Goal: Task Accomplishment & Management: Use online tool/utility

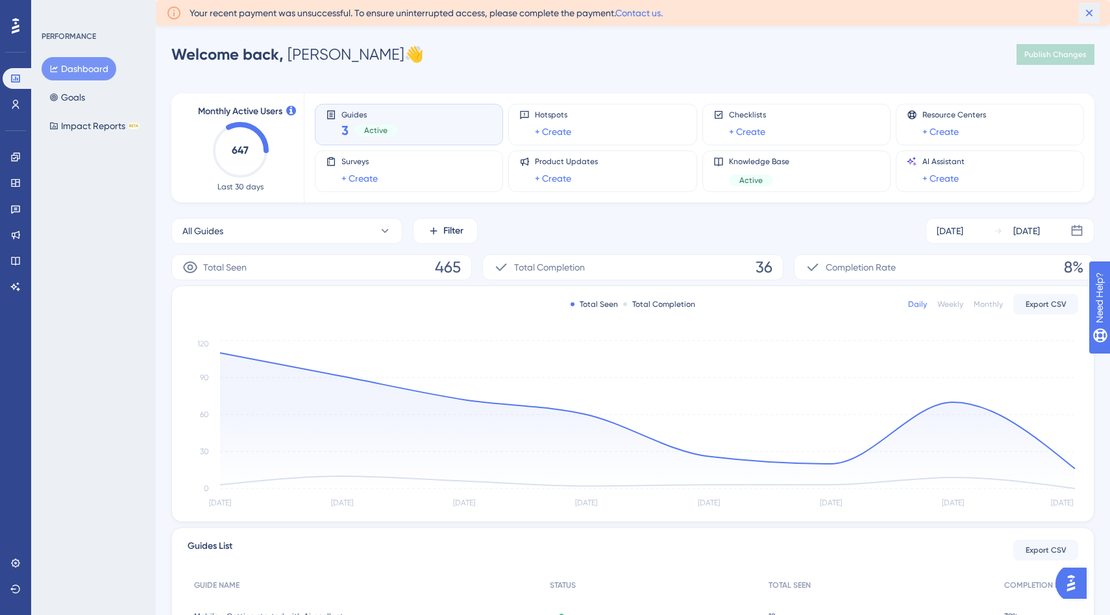
click at [1087, 13] on icon at bounding box center [1089, 12] width 13 height 13
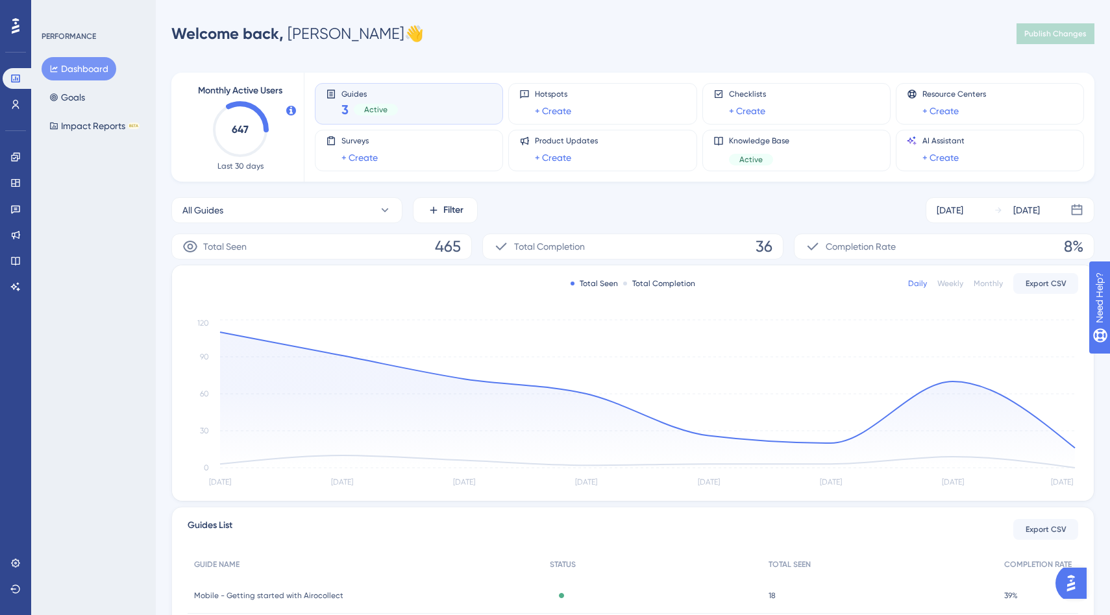
click at [708, 56] on div "Performance Users Engagement Widgets Feedback Product Updates Knowledge Base AI…" at bounding box center [633, 378] width 954 height 714
click at [538, 40] on div "Welcome back, Cédric 👋 Publish Changes" at bounding box center [632, 34] width 923 height 26
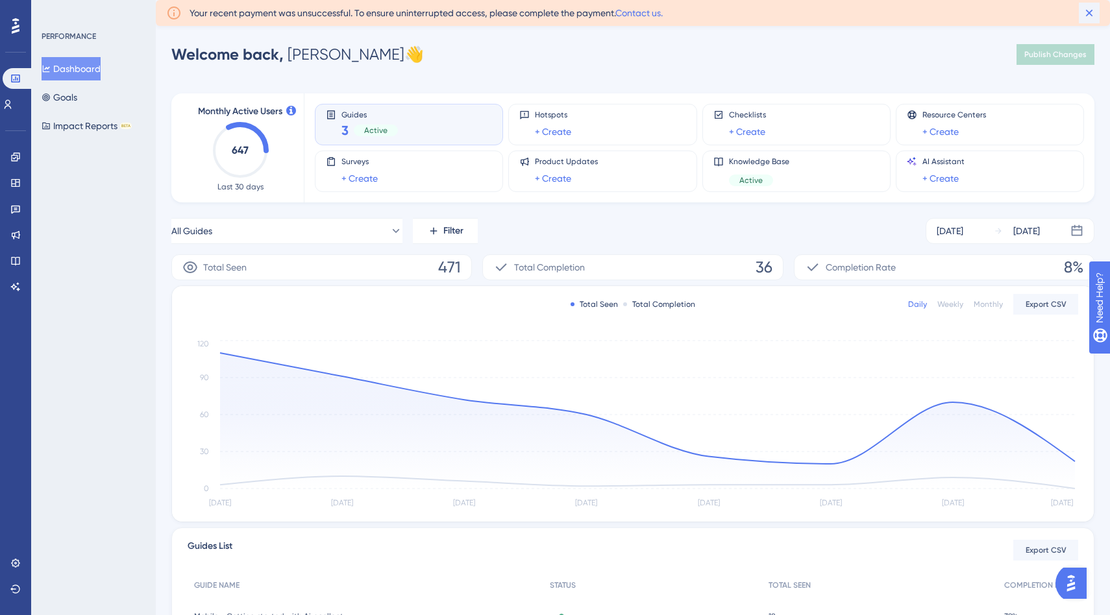
click at [1089, 12] on icon at bounding box center [1089, 13] width 7 height 7
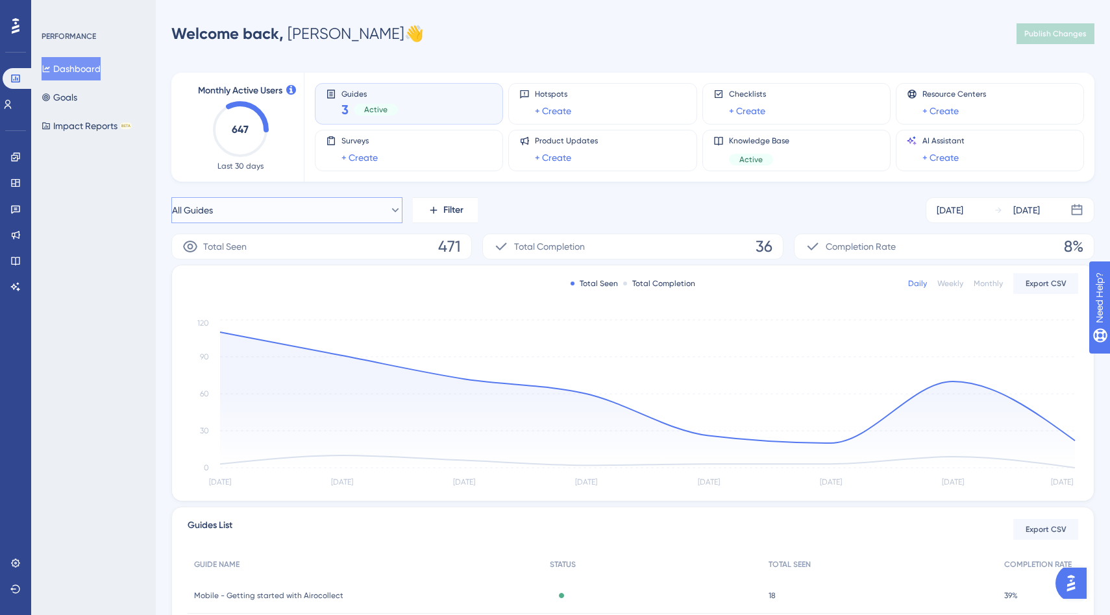
click at [317, 212] on button "All Guides" at bounding box center [286, 210] width 231 height 26
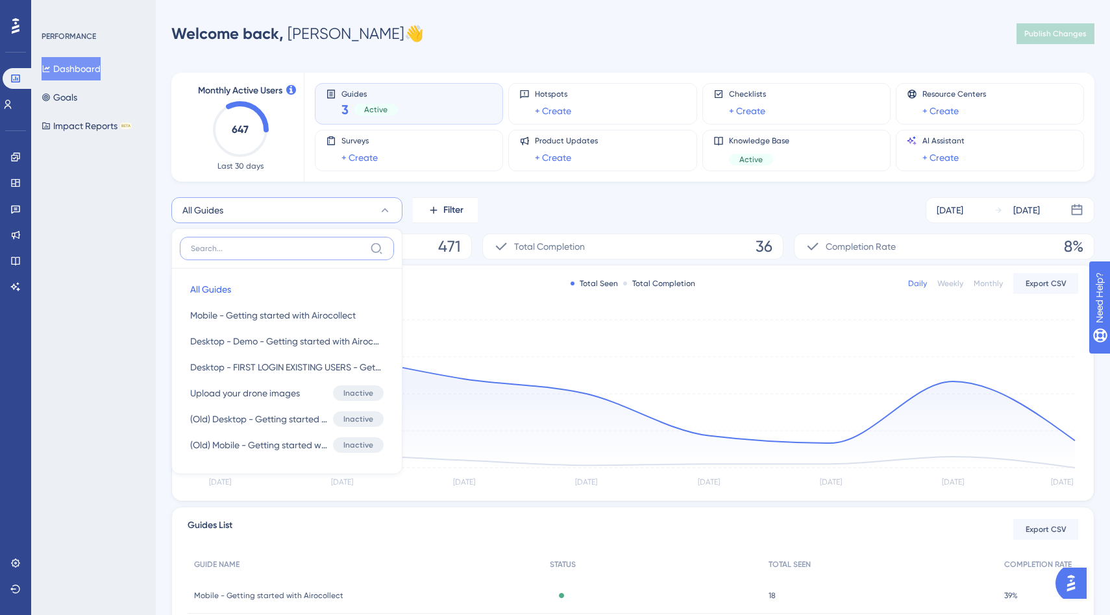
scroll to position [43, 0]
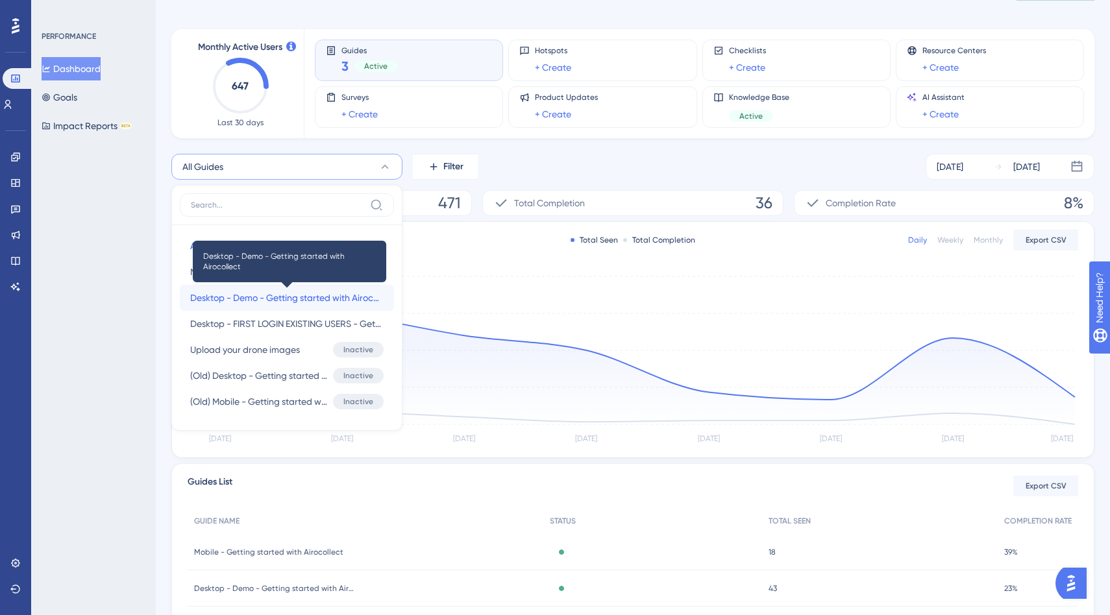
click at [312, 295] on span "Desktop - Demo - Getting started with Airocollect" at bounding box center [286, 298] width 193 height 16
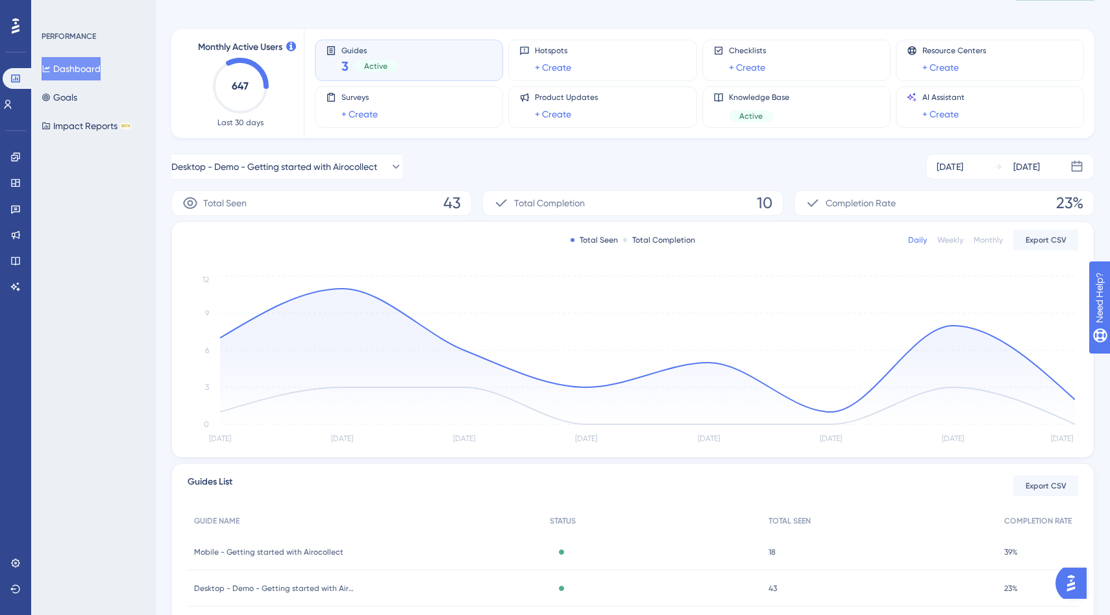
click at [952, 236] on div "Weekly" at bounding box center [950, 240] width 26 height 10
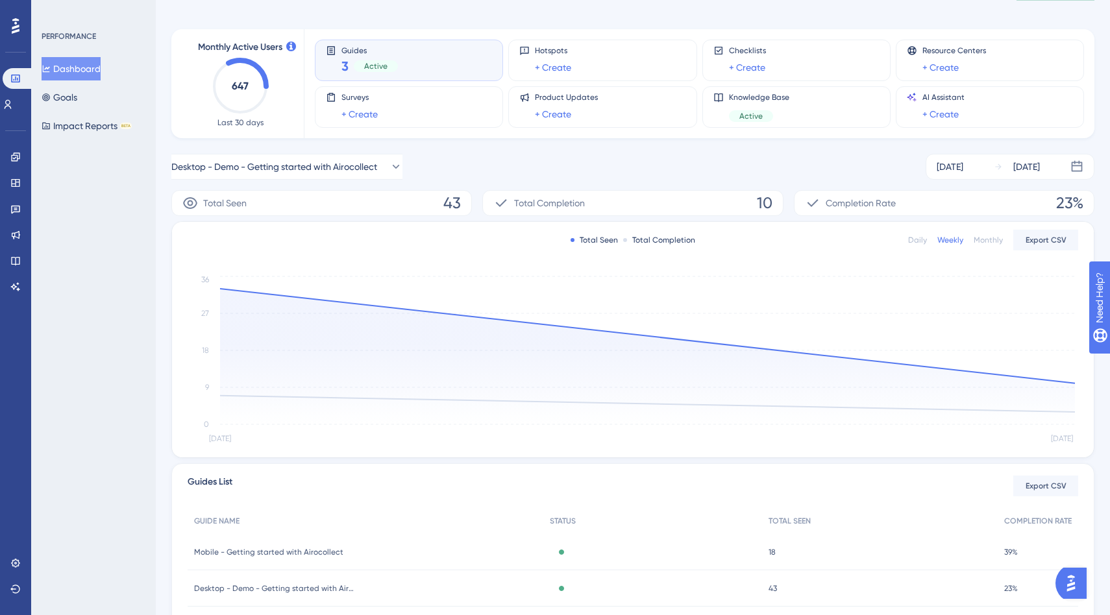
click at [911, 243] on div "Daily" at bounding box center [917, 240] width 19 height 10
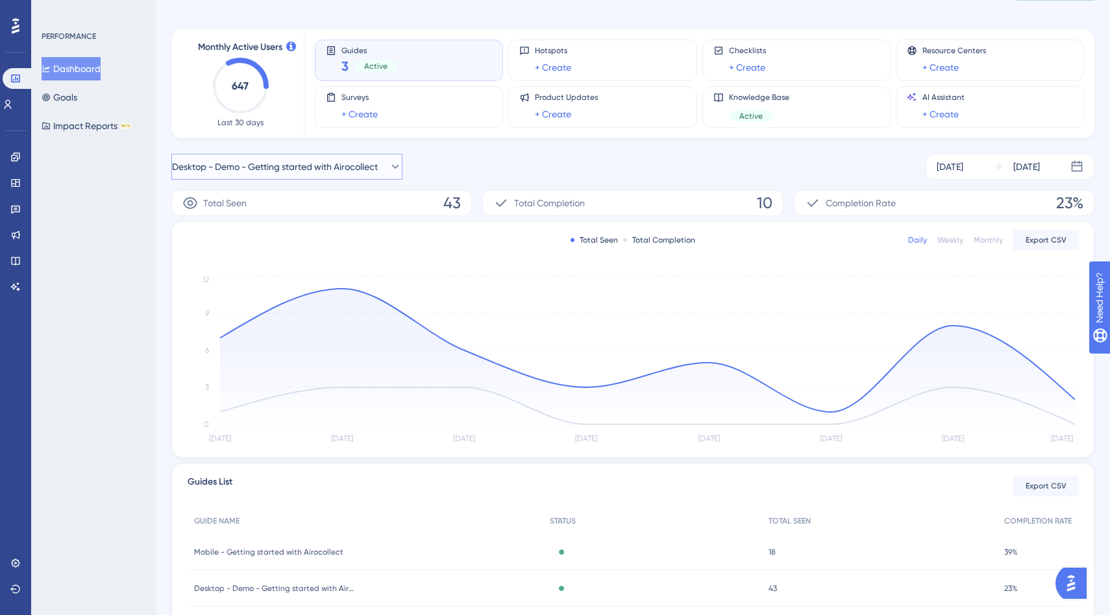
click at [294, 164] on span "Desktop - Demo - Getting started with Airocollect" at bounding box center [275, 167] width 206 height 16
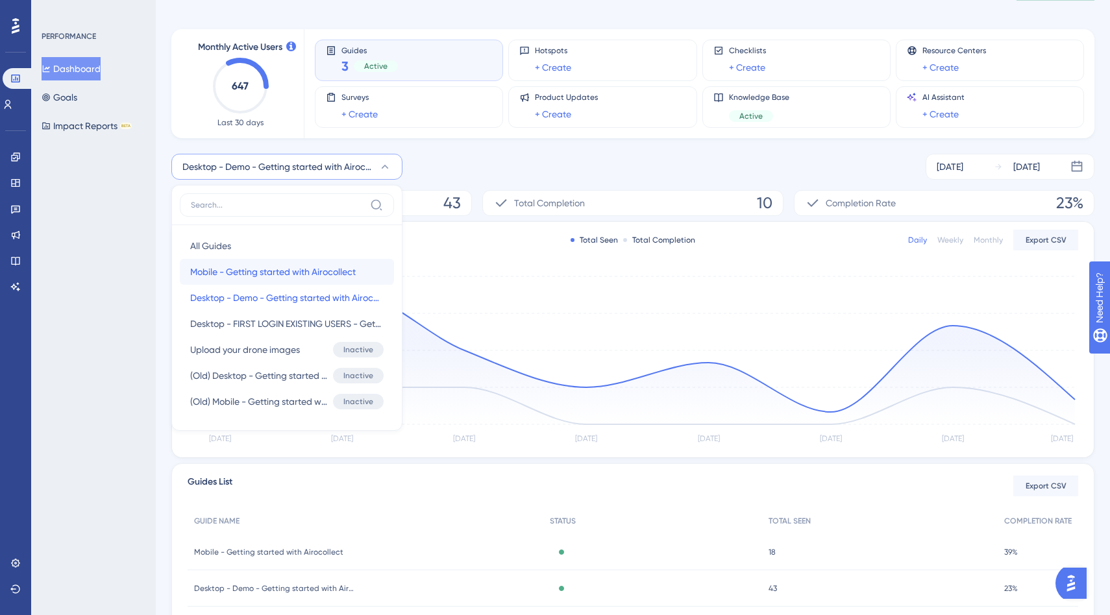
click at [312, 275] on span "Mobile - Getting started with Airocollect" at bounding box center [273, 272] width 166 height 16
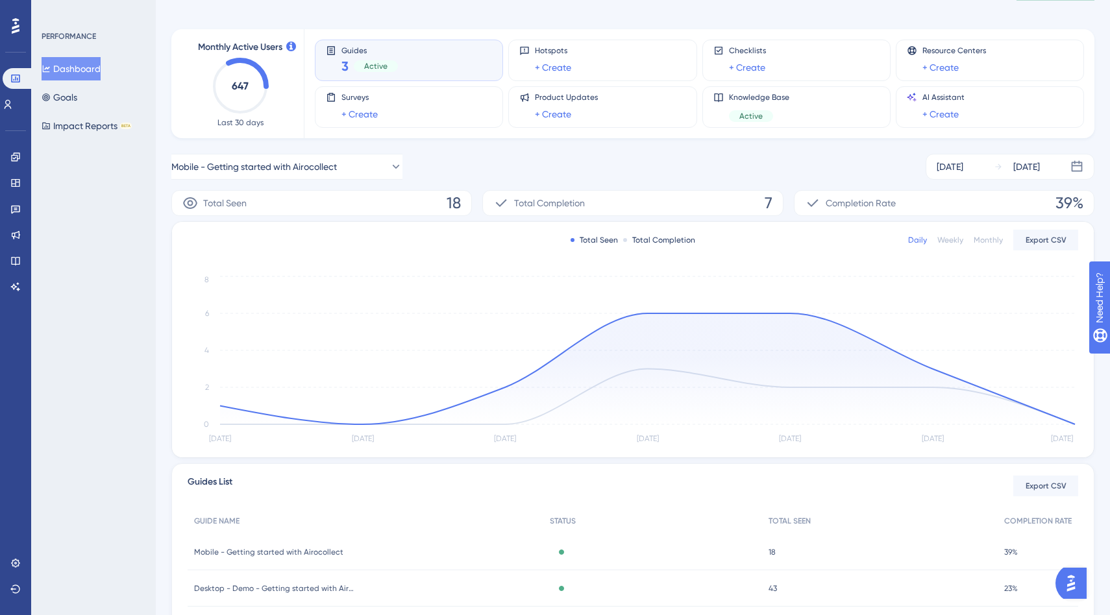
click at [609, 155] on div "Mobile - Getting started with Airocollect [DATE] [DATE]" at bounding box center [632, 167] width 923 height 26
click at [950, 106] on link "+ Create" at bounding box center [941, 114] width 36 height 16
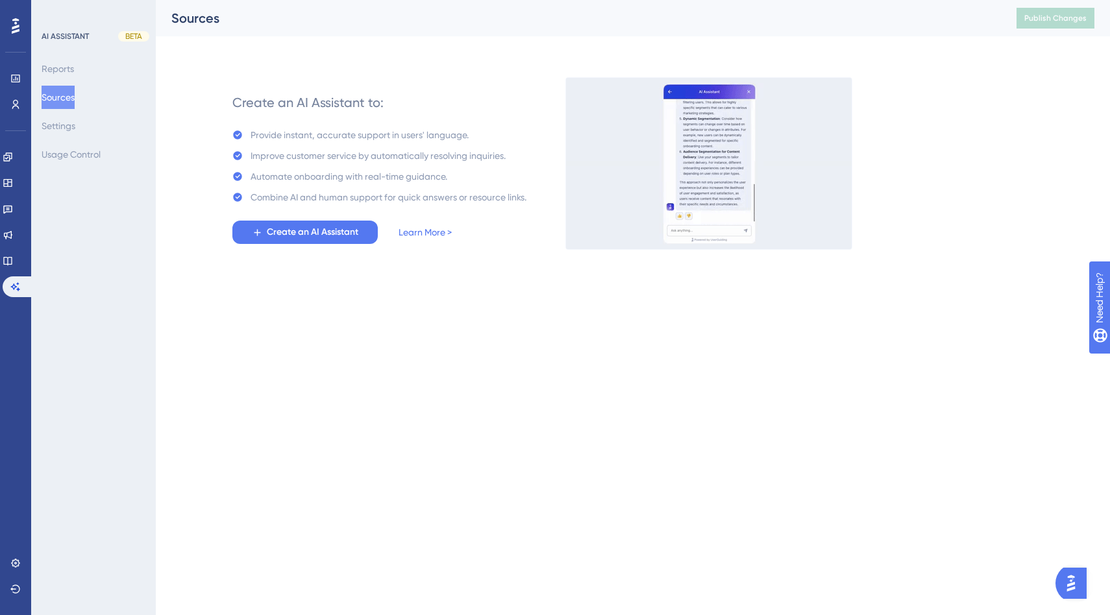
click at [53, 106] on button "Sources" at bounding box center [58, 97] width 33 height 23
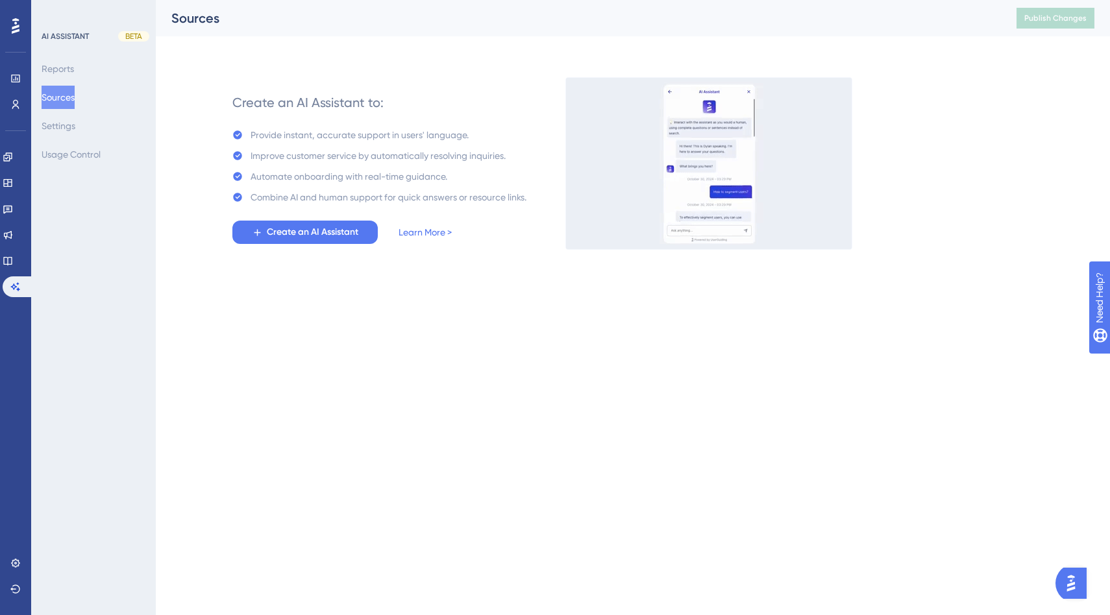
click at [10, 25] on div at bounding box center [15, 26] width 21 height 21
